Goal: Information Seeking & Learning: Learn about a topic

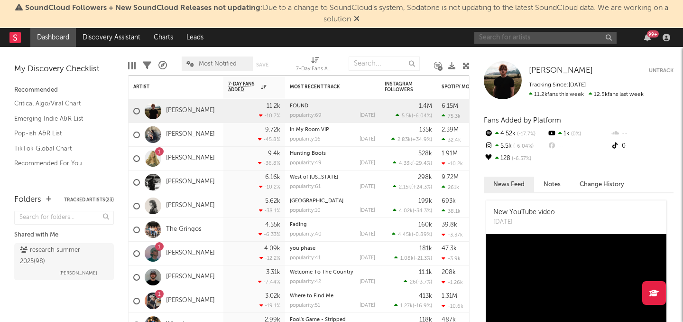
click at [494, 37] on input "text" at bounding box center [546, 38] width 142 height 12
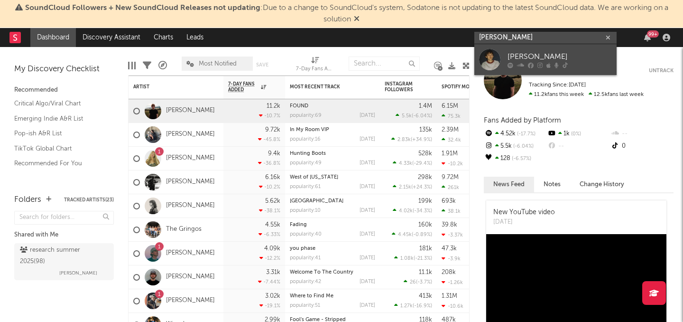
type input "[PERSON_NAME]"
click at [512, 52] on div "[PERSON_NAME]" at bounding box center [560, 56] width 104 height 11
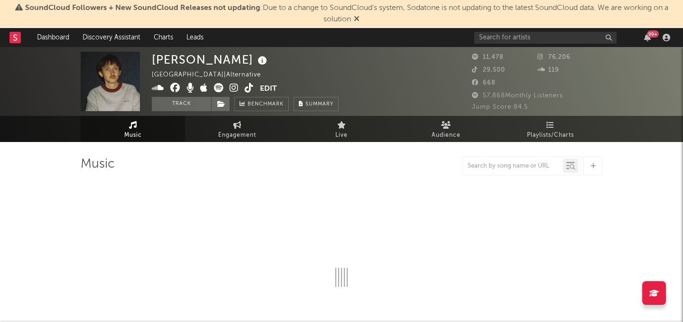
select select "6m"
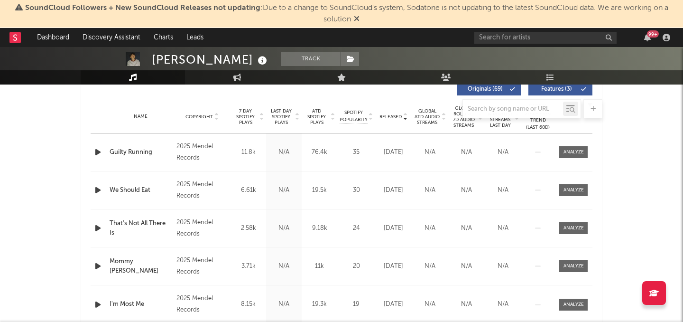
scroll to position [361, 0]
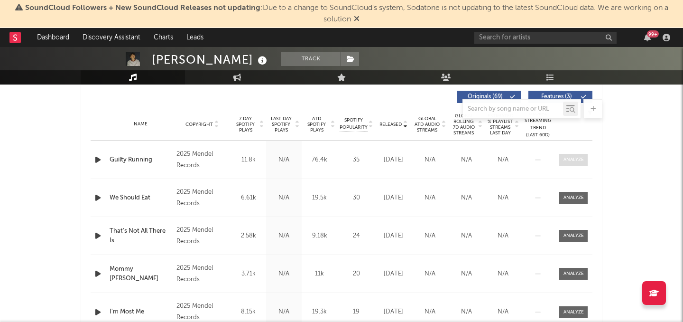
click at [569, 161] on div at bounding box center [574, 159] width 20 height 7
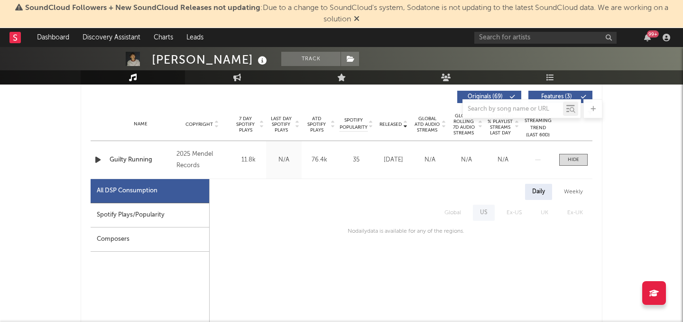
click at [135, 214] on div "Spotify Plays/Popularity" at bounding box center [150, 215] width 119 height 24
select select "1w"
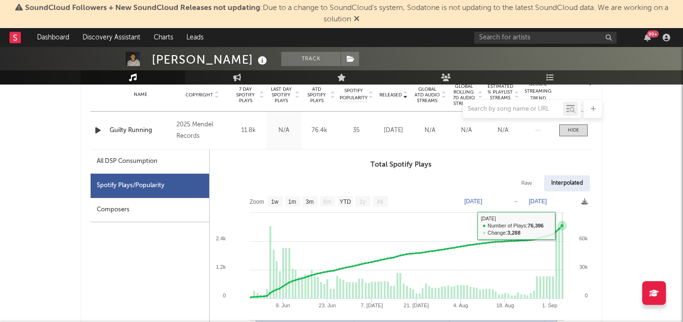
scroll to position [388, 0]
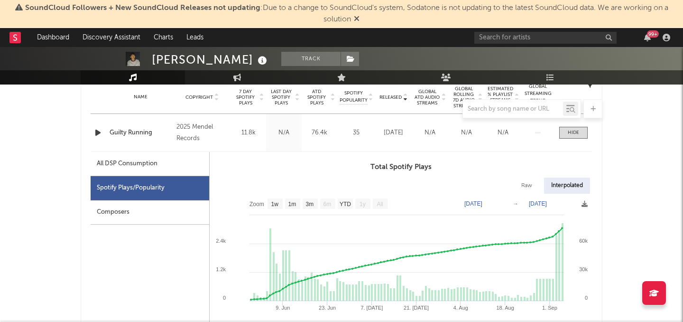
click at [142, 166] on div "All DSP Consumption" at bounding box center [127, 163] width 61 height 11
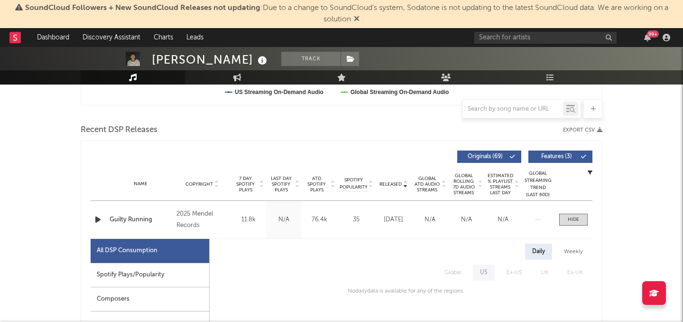
scroll to position [295, 0]
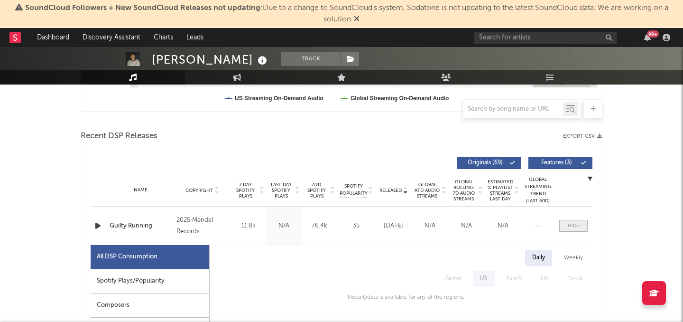
click at [576, 225] on div at bounding box center [573, 225] width 11 height 7
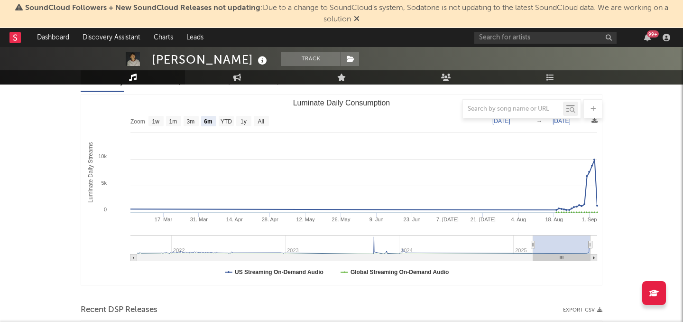
scroll to position [0, 0]
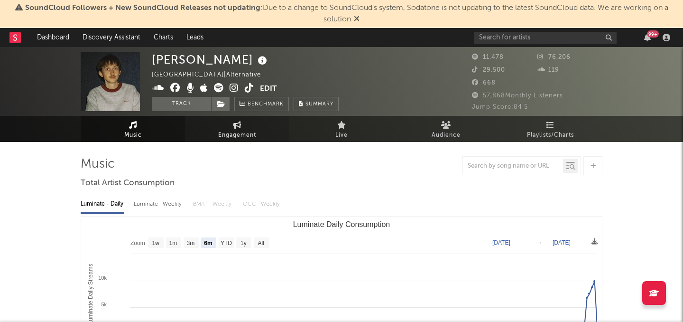
click at [243, 135] on span "Engagement" at bounding box center [237, 135] width 38 height 11
select select "1w"
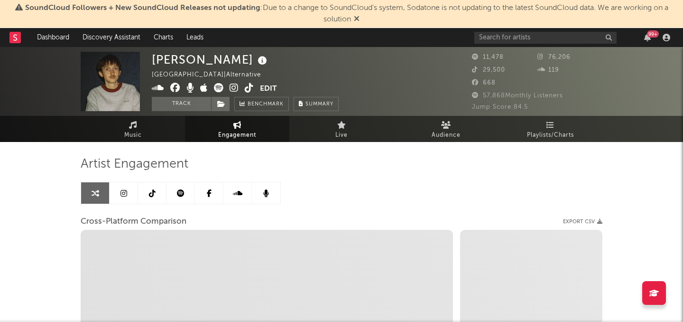
click at [181, 194] on icon at bounding box center [181, 193] width 8 height 8
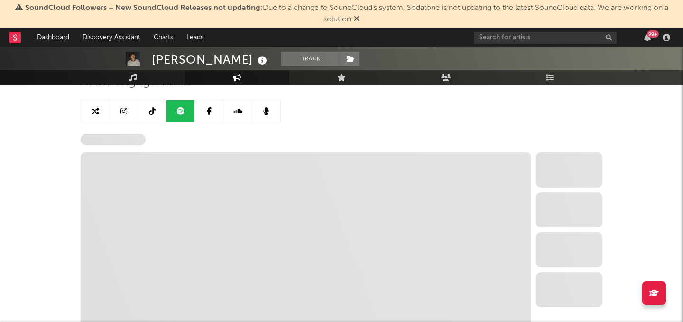
scroll to position [111, 0]
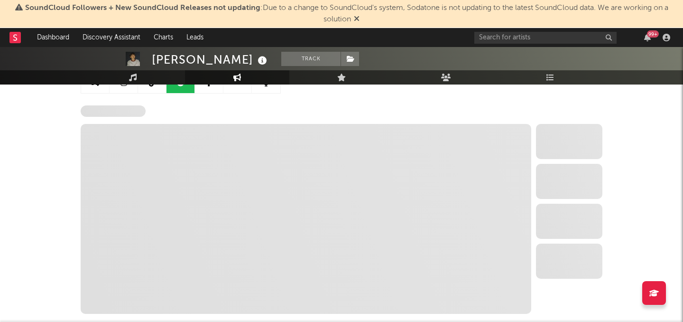
select select "6m"
select select "1w"
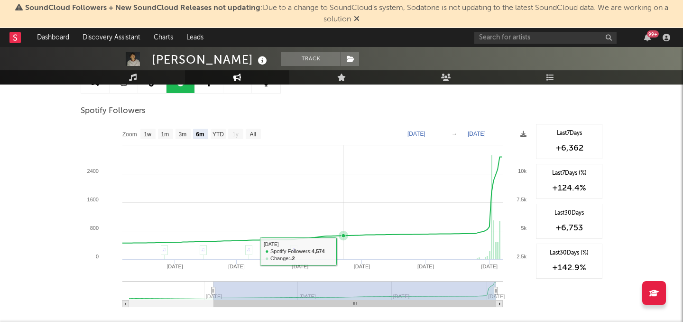
scroll to position [121, 0]
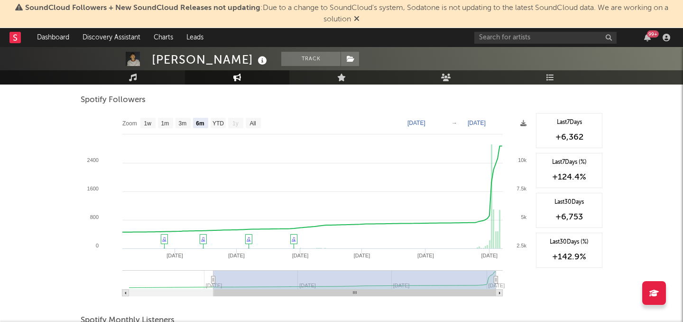
type input "[DATE]"
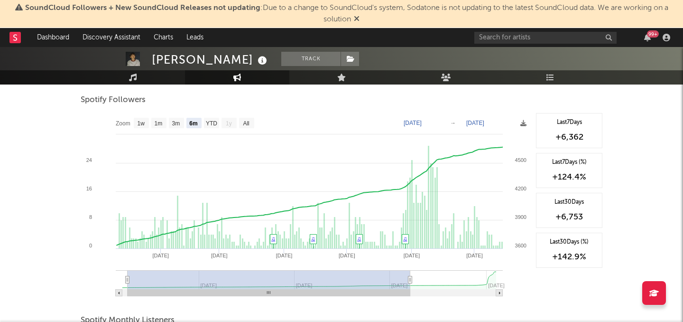
drag, startPoint x: 210, startPoint y: 280, endPoint x: 279, endPoint y: 270, distance: 69.9
click at [279, 270] on g at bounding box center [309, 283] width 387 height 26
type input "[DATE]"
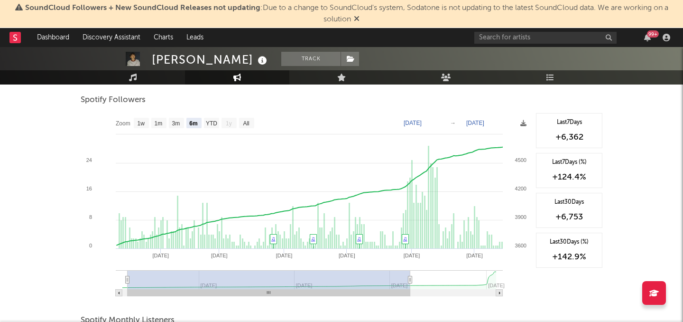
type input "[DATE]"
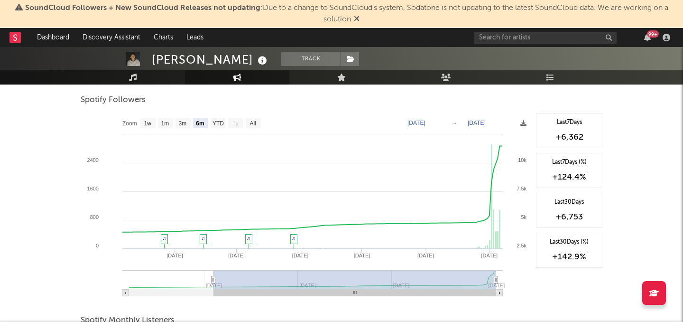
drag, startPoint x: 142, startPoint y: 279, endPoint x: 299, endPoint y: 297, distance: 158.0
click at [299, 297] on icon "Created with Highcharts 10.3.3 Apr '[DATE] Jun '[DATE] Aug '[DATE] Mar '[DATE] …" at bounding box center [306, 208] width 451 height 190
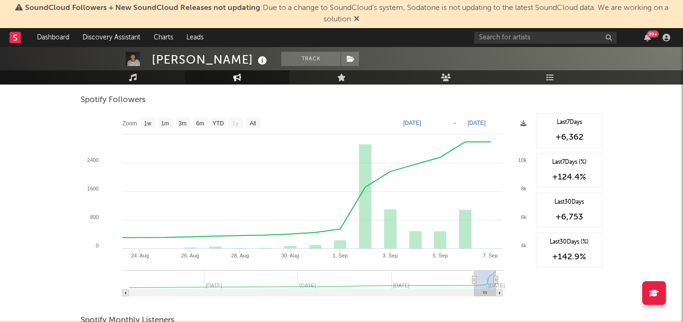
drag, startPoint x: 213, startPoint y: 279, endPoint x: 493, endPoint y: 281, distance: 280.0
click at [476, 281] on icon at bounding box center [475, 279] width 4 height 7
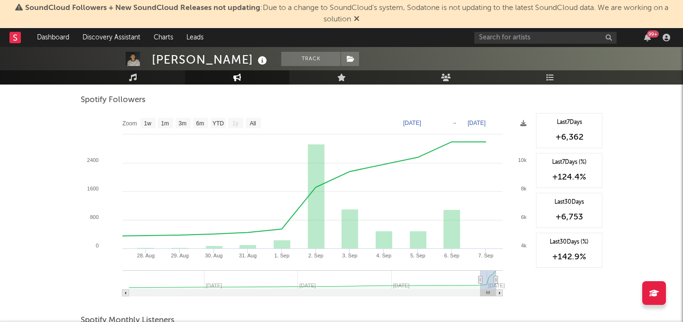
type input "[DATE]"
drag, startPoint x: 491, startPoint y: 279, endPoint x: 481, endPoint y: 279, distance: 10.0
click at [481, 279] on icon at bounding box center [481, 279] width 4 height 7
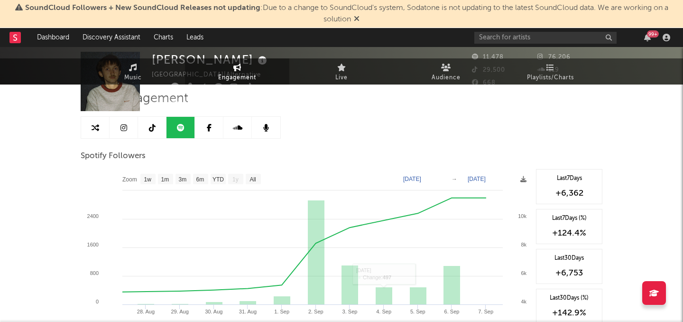
scroll to position [0, 0]
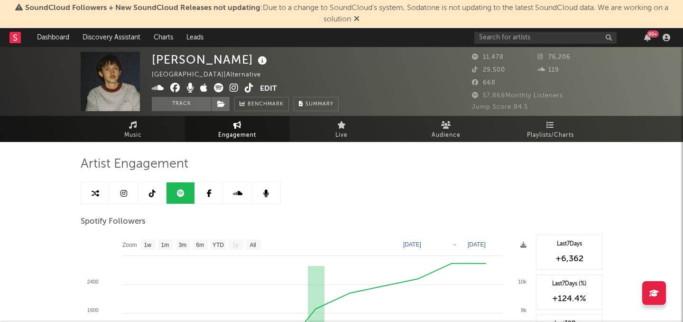
click at [233, 88] on icon at bounding box center [234, 87] width 9 height 9
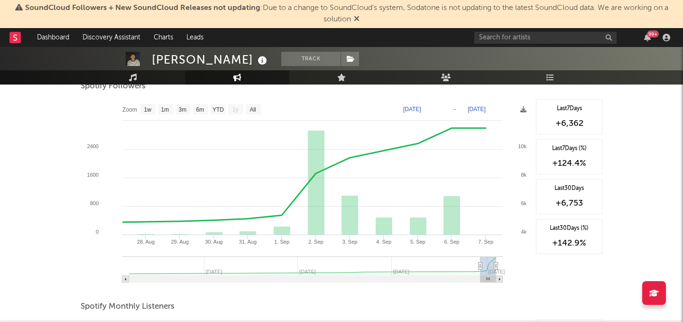
scroll to position [136, 0]
